Goal: Find specific page/section: Find specific page/section

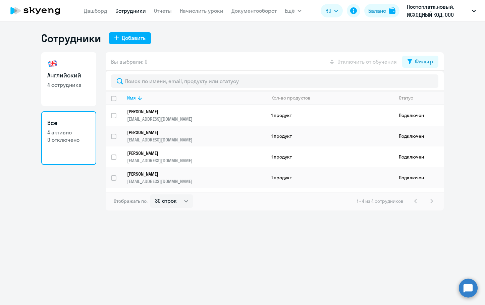
select select "30"
click at [64, 78] on h3 "Английский" at bounding box center [68, 75] width 43 height 9
select select "30"
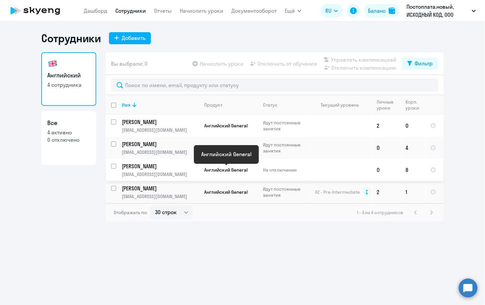
click at [212, 172] on span "Английский General" at bounding box center [225, 170] width 43 height 6
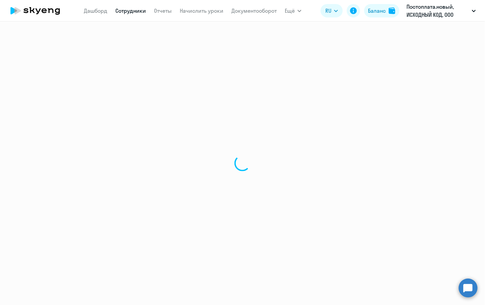
select select "english"
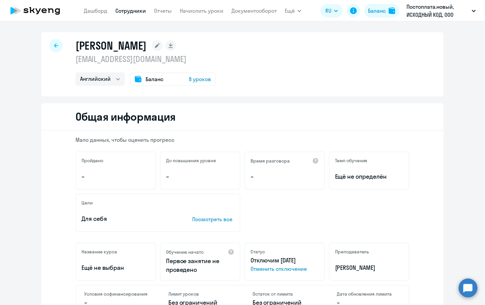
click at [60, 46] on div at bounding box center [55, 45] width 13 height 13
select select "30"
